Goal: Task Accomplishment & Management: Use online tool/utility

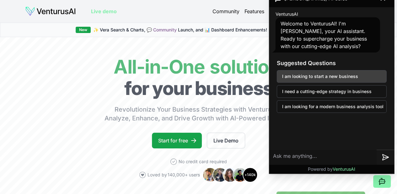
click at [342, 77] on button "I am looking to start a new business" at bounding box center [332, 76] width 110 height 13
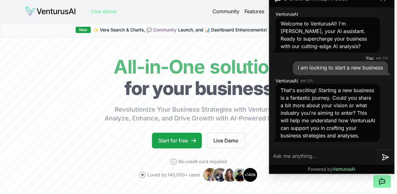
click at [315, 155] on textarea at bounding box center [322, 156] width 107 height 15
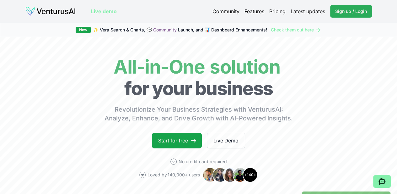
click at [358, 13] on span "Sign up / Login" at bounding box center [351, 11] width 32 height 6
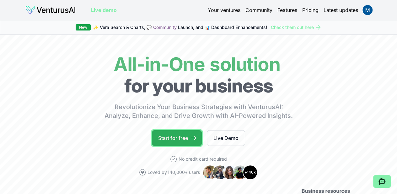
click at [179, 146] on link "Start for free" at bounding box center [177, 138] width 50 height 16
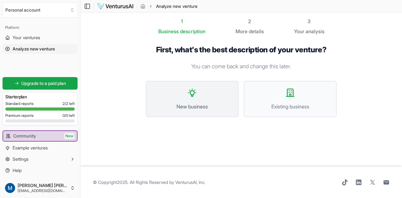
click at [210, 103] on span "New business" at bounding box center [192, 107] width 79 height 8
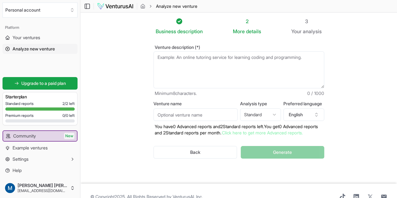
click at [231, 62] on textarea "Venture description (*)" at bounding box center [239, 69] width 171 height 37
click at [253, 57] on textarea "Venture description (*)" at bounding box center [239, 69] width 171 height 37
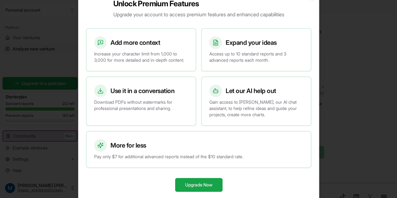
click at [338, 62] on div at bounding box center [198, 99] width 397 height 198
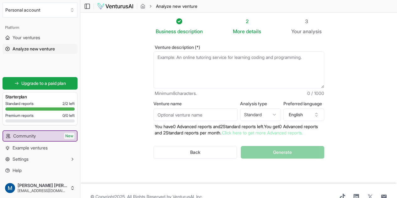
click at [180, 84] on textarea "Venture description (*)" at bounding box center [239, 69] width 171 height 37
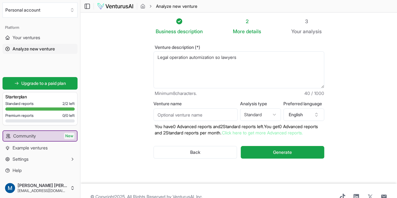
click at [241, 61] on textarea "Legal operation automization so lawyers" at bounding box center [239, 69] width 171 height 37
type textarea "Legal operation automization so lawyers can focus on the strategic part of the …"
click at [216, 114] on input "Venture name" at bounding box center [196, 115] width 84 height 13
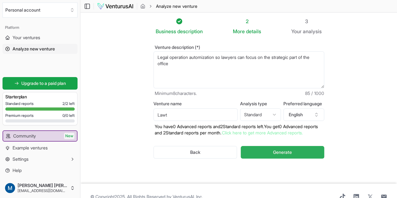
type input "Lawt"
click at [283, 149] on button "Generate" at bounding box center [282, 152] width 83 height 13
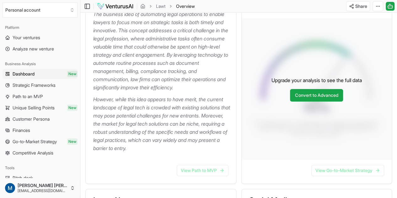
scroll to position [123, 0]
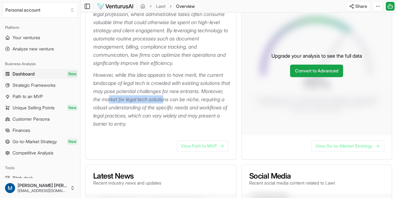
drag, startPoint x: 156, startPoint y: 101, endPoint x: 178, endPoint y: 111, distance: 24.3
click at [215, 103] on p "However, while this idea appears to have merit, the current landscape of legal …" at bounding box center [162, 99] width 138 height 57
click at [133, 112] on p "However, while this idea appears to have merit, the current landscape of legal …" at bounding box center [162, 99] width 138 height 57
click at [122, 109] on p "However, while this idea appears to have merit, the current landscape of legal …" at bounding box center [162, 99] width 138 height 57
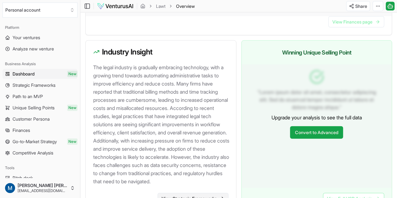
scroll to position [708, 0]
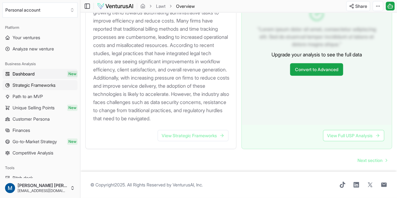
click at [58, 86] on link "Strategic Frameworks" at bounding box center [40, 85] width 75 height 10
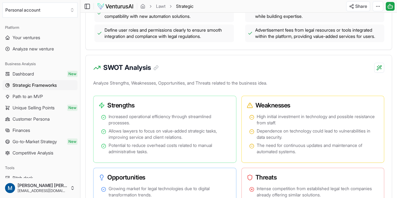
scroll to position [377, 0]
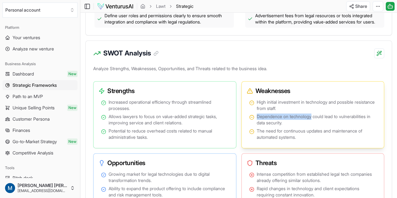
drag, startPoint x: 257, startPoint y: 124, endPoint x: 312, endPoint y: 125, distance: 54.6
click at [313, 125] on span "Dependence on technology could lead to vulnerabilities in data security." at bounding box center [317, 120] width 120 height 13
click at [289, 126] on span "Dependence on technology could lead to vulnerabilities in data security." at bounding box center [317, 120] width 120 height 13
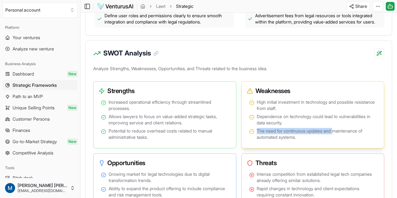
drag, startPoint x: 257, startPoint y: 140, endPoint x: 334, endPoint y: 136, distance: 77.6
click at [336, 136] on span "The need for continuous updates and maintenance of automated systems." at bounding box center [317, 134] width 120 height 13
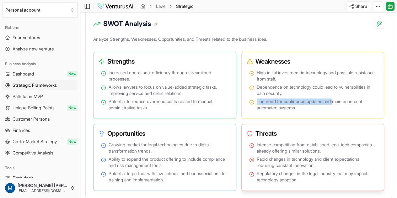
scroll to position [439, 0]
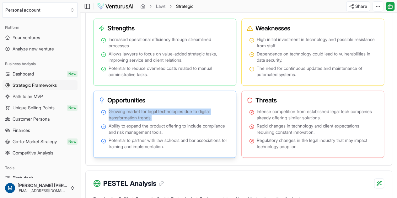
drag, startPoint x: 109, startPoint y: 118, endPoint x: 176, endPoint y: 124, distance: 67.5
click at [176, 121] on span "Growing market for legal technologies due to digital transformation trends." at bounding box center [169, 115] width 120 height 13
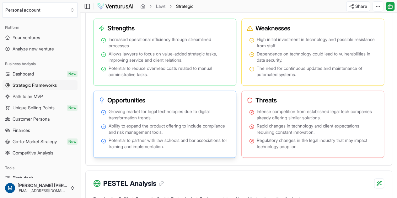
click at [218, 136] on span "Ability to expand the product offering to include compliance and risk managemen…" at bounding box center [169, 129] width 120 height 13
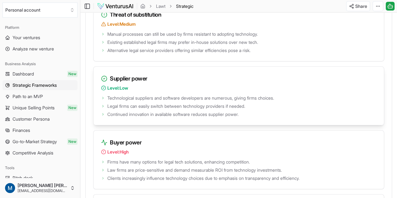
scroll to position [1005, 0]
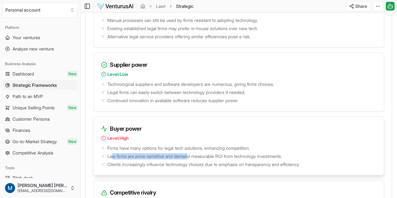
drag, startPoint x: 112, startPoint y: 135, endPoint x: 191, endPoint y: 131, distance: 78.9
click at [191, 144] on ul "Firms have many options for legal tech solutions, enhancing competition. Law fi…" at bounding box center [238, 156] width 275 height 24
click at [201, 154] on span "Law firms are price-sensitive and demand measurable ROI from technology investm…" at bounding box center [194, 157] width 175 height 6
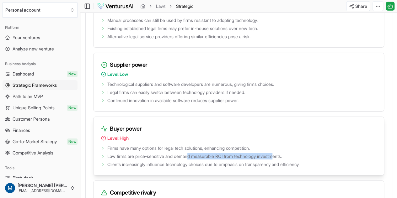
drag, startPoint x: 193, startPoint y: 136, endPoint x: 281, endPoint y: 132, distance: 88.0
click at [281, 144] on ul "Firms have many options for legal tech solutions, enhancing competition. Law fi…" at bounding box center [238, 156] width 275 height 24
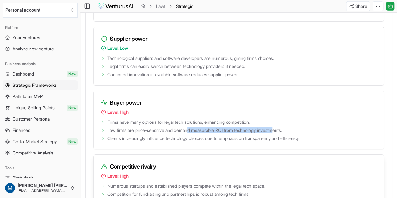
scroll to position [1067, 0]
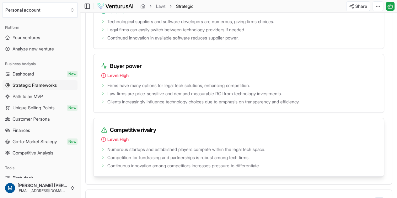
click at [155, 155] on span "Competition for fundraising and partnerships is robust among tech firms." at bounding box center [178, 158] width 142 height 6
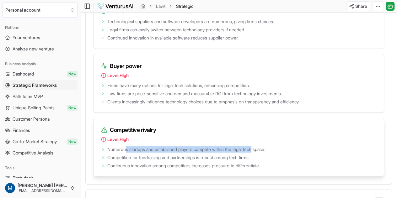
drag, startPoint x: 126, startPoint y: 129, endPoint x: 259, endPoint y: 129, distance: 133.1
click at [259, 147] on span "Numerous startups and established players compete within the legal tech space." at bounding box center [186, 150] width 158 height 6
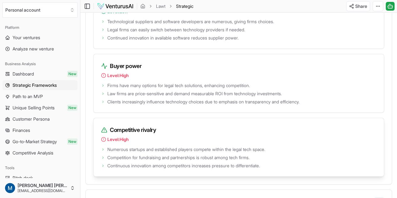
click at [181, 163] on span "Continuous innovation among competitors increases pressure to differentiate." at bounding box center [183, 166] width 153 height 6
drag, startPoint x: 132, startPoint y: 135, endPoint x: 231, endPoint y: 135, distance: 98.6
click at [246, 155] on span "Competition for fundraising and partnerships is robust among tech firms." at bounding box center [178, 158] width 142 height 6
click at [183, 145] on ul "Numerous startups and established players compete within the legal tech space. …" at bounding box center [238, 157] width 275 height 24
drag, startPoint x: 150, startPoint y: 144, endPoint x: 225, endPoint y: 143, distance: 74.7
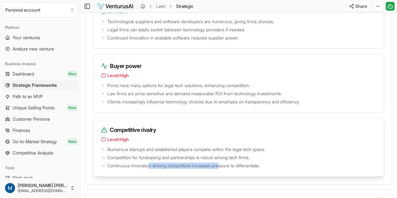
click at [225, 163] on span "Continuous innovation among competitors increases pressure to differentiate." at bounding box center [183, 166] width 153 height 6
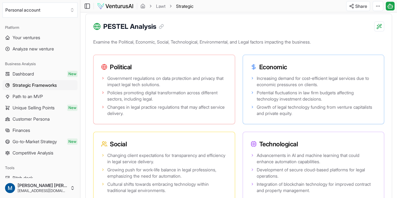
scroll to position [408, 0]
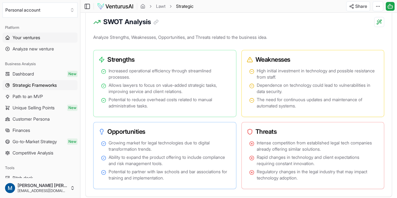
click at [31, 40] on span "Your ventures" at bounding box center [27, 38] width 28 height 6
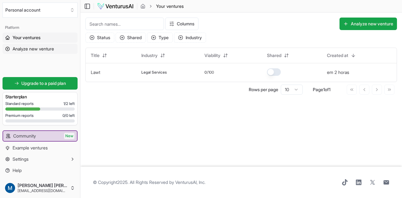
click at [41, 51] on span "Analyze new venture" at bounding box center [33, 49] width 41 height 6
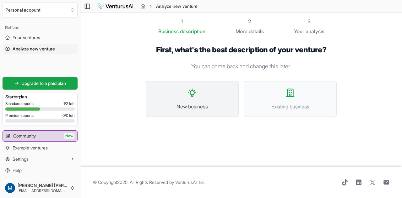
click at [211, 92] on button "New business" at bounding box center [192, 99] width 93 height 36
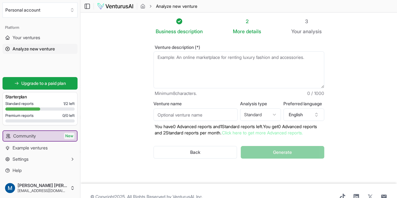
click at [193, 63] on textarea "Venture description (*)" at bounding box center [239, 69] width 171 height 37
click at [212, 66] on textarea "Venture description (*)" at bounding box center [239, 69] width 171 height 37
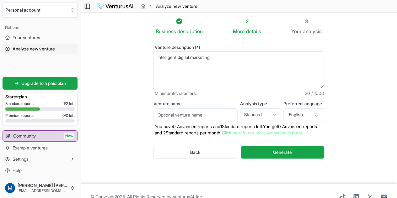
click at [167, 57] on textarea "Intelligent digital marketing" at bounding box center [239, 69] width 171 height 37
click at [292, 53] on textarea "Intelligent, acessible and digital marketing" at bounding box center [239, 69] width 171 height 37
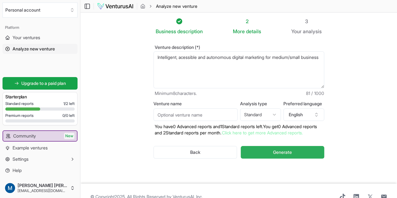
type textarea "Intelligent, acessible and autonomous digital marketing for medium/small busine…"
click at [303, 146] on button "Generate" at bounding box center [282, 152] width 83 height 13
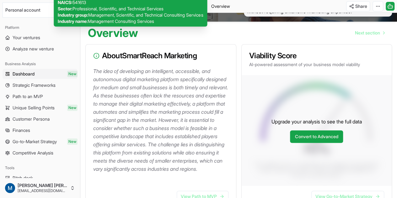
scroll to position [63, 0]
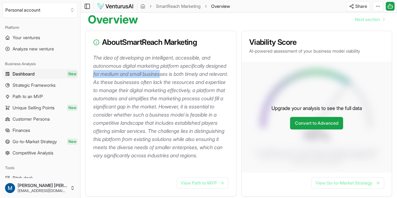
drag, startPoint x: 117, startPoint y: 77, endPoint x: 157, endPoint y: 82, distance: 40.8
click at [185, 76] on p "The idea of developing an intelligent, accessible, and autonomous digital marke…" at bounding box center [162, 107] width 138 height 106
click at [126, 89] on p "The idea of developing an intelligent, accessible, and autonomous digital marke…" at bounding box center [162, 107] width 138 height 106
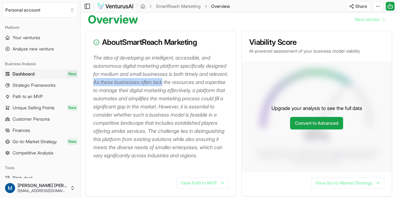
drag, startPoint x: 125, startPoint y: 87, endPoint x: 198, endPoint y: 87, distance: 73.1
click at [198, 86] on p "The idea of developing an intelligent, accessible, and autonomous digital marke…" at bounding box center [162, 107] width 138 height 106
click at [175, 94] on p "The idea of developing an intelligent, accessible, and autonomous digital marke…" at bounding box center [162, 107] width 138 height 106
click at [97, 94] on p "The idea of developing an intelligent, accessible, and autonomous digital marke…" at bounding box center [162, 107] width 138 height 106
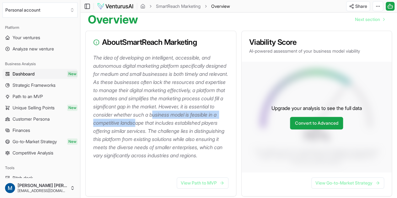
drag, startPoint x: 100, startPoint y: 129, endPoint x: 200, endPoint y: 130, distance: 100.1
click at [213, 128] on p "The idea of developing an intelligent, accessible, and autonomous digital marke…" at bounding box center [162, 107] width 138 height 106
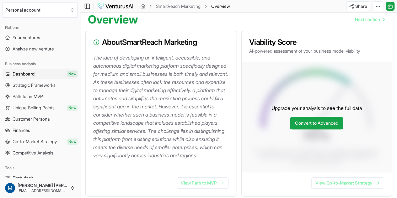
click at [144, 135] on p "The idea of developing an intelligent, accessible, and autonomous digital marke…" at bounding box center [162, 107] width 138 height 106
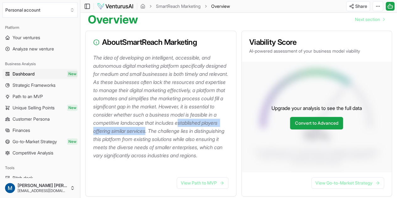
drag, startPoint x: 127, startPoint y: 130, endPoint x: 222, endPoint y: 135, distance: 94.9
click at [228, 135] on p "The idea of developing an intelligent, accessible, and autonomous digital marke…" at bounding box center [162, 107] width 138 height 106
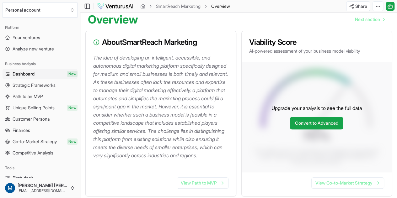
click at [115, 145] on p "The idea of developing an intelligent, accessible, and autonomous digital marke…" at bounding box center [162, 107] width 138 height 106
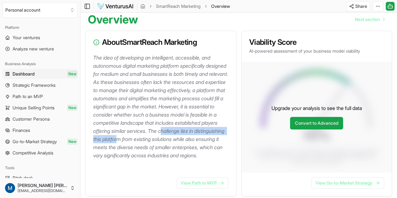
drag, startPoint x: 108, startPoint y: 142, endPoint x: 172, endPoint y: 143, distance: 64.1
click at [195, 142] on p "The idea of developing an intelligent, accessible, and autonomous digital marke…" at bounding box center [162, 107] width 138 height 106
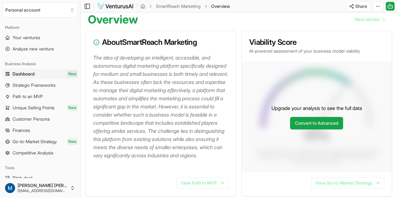
click at [136, 150] on p "The idea of developing an intelligent, accessible, and autonomous digital marke…" at bounding box center [162, 107] width 138 height 106
drag, startPoint x: 141, startPoint y: 148, endPoint x: 217, endPoint y: 149, distance: 76.6
click at [217, 149] on p "The idea of developing an intelligent, accessible, and autonomous digital marke…" at bounding box center [162, 107] width 138 height 106
click at [100, 160] on p "The idea of developing an intelligent, accessible, and autonomous digital marke…" at bounding box center [162, 107] width 138 height 106
drag, startPoint x: 108, startPoint y: 156, endPoint x: 188, endPoint y: 151, distance: 80.8
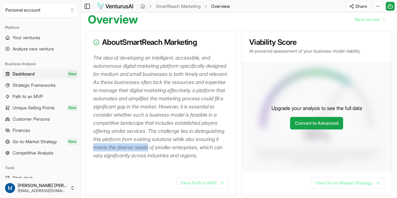
click at [186, 152] on p "The idea of developing an intelligent, accessible, and autonomous digital marke…" at bounding box center [162, 107] width 138 height 106
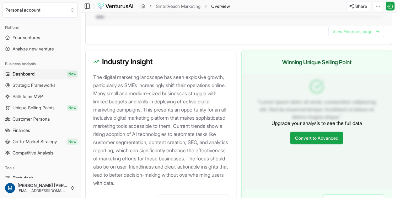
scroll to position [628, 0]
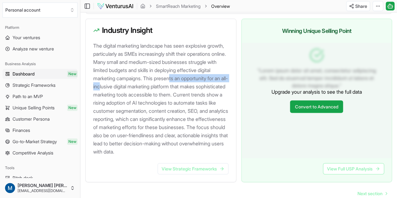
drag, startPoint x: 110, startPoint y: 91, endPoint x: 153, endPoint y: 100, distance: 44.3
click at [168, 95] on p "The digital marketing landscape has seen explosive growth, particularly as SMEs…" at bounding box center [162, 99] width 138 height 114
click at [141, 105] on p "The digital marketing landscape has seen explosive growth, particularly as SMEs…" at bounding box center [162, 99] width 138 height 114
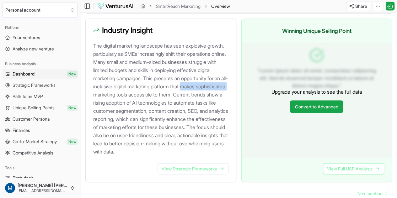
drag, startPoint x: 150, startPoint y: 97, endPoint x: 197, endPoint y: 101, distance: 46.9
click at [200, 100] on p "The digital marketing landscape has seen explosive growth, particularly as SMEs…" at bounding box center [162, 99] width 138 height 114
click at [174, 108] on p "The digital marketing landscape has seen explosive growth, particularly as SMEs…" at bounding box center [162, 99] width 138 height 114
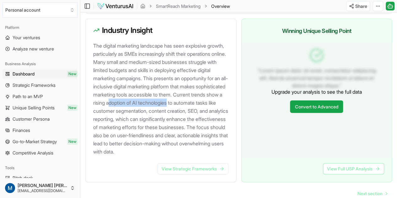
drag, startPoint x: 96, startPoint y: 115, endPoint x: 158, endPoint y: 114, distance: 61.8
click at [158, 114] on p "The digital marketing landscape has seen explosive growth, particularly as SMEs…" at bounding box center [162, 99] width 138 height 114
click at [160, 116] on p "The digital marketing landscape has seen explosive growth, particularly as SMEs…" at bounding box center [162, 99] width 138 height 114
drag, startPoint x: 111, startPoint y: 122, endPoint x: 144, endPoint y: 123, distance: 33.0
click at [144, 123] on p "The digital marketing landscape has seen explosive growth, particularly as SMEs…" at bounding box center [162, 99] width 138 height 114
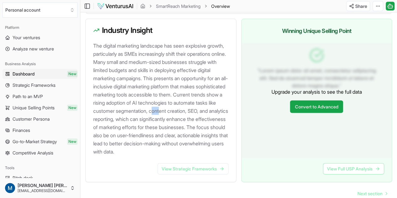
drag, startPoint x: 153, startPoint y: 123, endPoint x: 164, endPoint y: 123, distance: 10.7
click at [163, 123] on p "The digital marketing landscape has seen explosive growth, particularly as SMEs…" at bounding box center [162, 99] width 138 height 114
click at [175, 123] on p "The digital marketing landscape has seen explosive growth, particularly as SMEs…" at bounding box center [162, 99] width 138 height 114
drag, startPoint x: 102, startPoint y: 135, endPoint x: 131, endPoint y: 133, distance: 28.6
click at [127, 133] on p "The digital marketing landscape has seen explosive growth, particularly as SMEs…" at bounding box center [162, 99] width 138 height 114
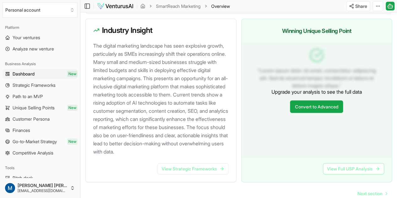
click at [157, 133] on p "The digital marketing landscape has seen explosive growth, particularly as SMEs…" at bounding box center [162, 99] width 138 height 114
drag, startPoint x: 102, startPoint y: 140, endPoint x: 132, endPoint y: 144, distance: 30.1
click at [130, 143] on p "The digital marketing landscape has seen explosive growth, particularly as SMEs…" at bounding box center [162, 99] width 138 height 114
click at [149, 146] on p "The digital marketing landscape has seen explosive growth, particularly as SMEs…" at bounding box center [162, 99] width 138 height 114
drag, startPoint x: 95, startPoint y: 156, endPoint x: 192, endPoint y: 150, distance: 97.2
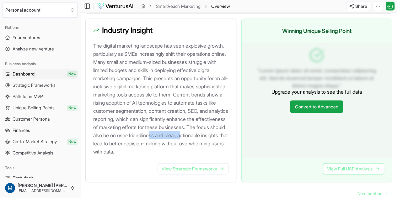
click at [194, 150] on p "The digital marketing landscape has seen explosive growth, particularly as SMEs…" at bounding box center [162, 99] width 138 height 114
click at [118, 156] on p "The digital marketing landscape has seen explosive growth, particularly as SMEs…" at bounding box center [162, 99] width 138 height 114
click at [150, 156] on p "The digital marketing landscape has seen explosive growth, particularly as SMEs…" at bounding box center [162, 99] width 138 height 114
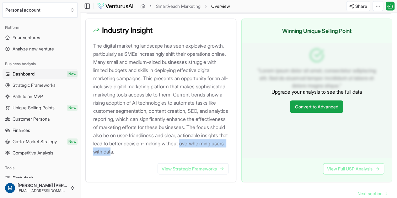
drag, startPoint x: 113, startPoint y: 164, endPoint x: 178, endPoint y: 163, distance: 65.3
click at [179, 156] on p "The digital marketing landscape has seen explosive growth, particularly as SMEs…" at bounding box center [162, 99] width 138 height 114
